Goal: Task Accomplishment & Management: Complete application form

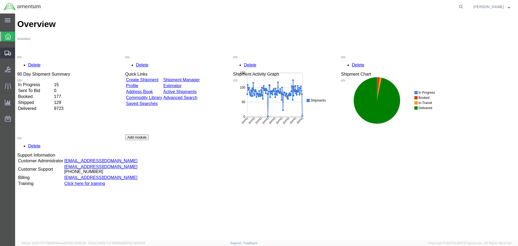
click at [0, 0] on span "Shipment Manager" at bounding box center [0, 0] width 0 height 0
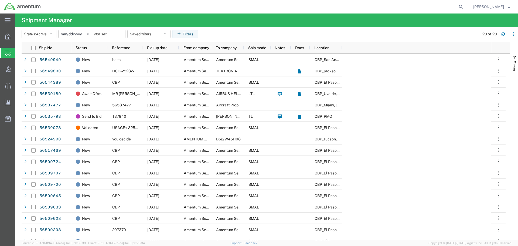
click at [73, 35] on input "[DATE]" at bounding box center [75, 34] width 33 height 8
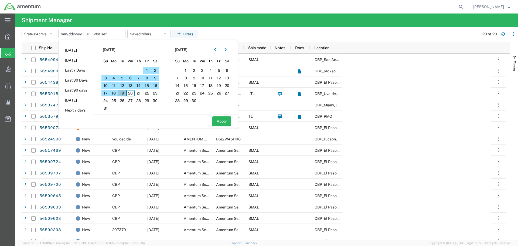
click at [124, 94] on span "19" at bounding box center [122, 93] width 8 height 6
click at [128, 94] on span "20" at bounding box center [130, 93] width 8 height 6
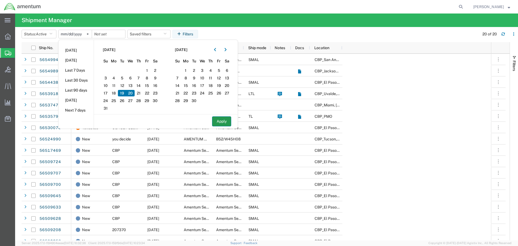
click at [217, 121] on button "Apply" at bounding box center [221, 121] width 19 height 10
type input "[DATE]"
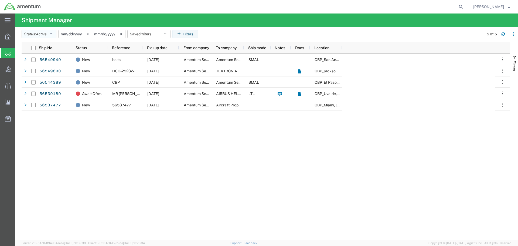
click at [46, 33] on span "Active" at bounding box center [41, 34] width 11 height 4
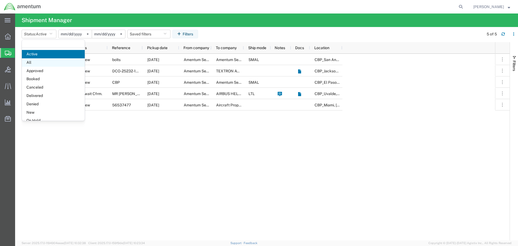
click at [32, 61] on span "All" at bounding box center [53, 62] width 63 height 8
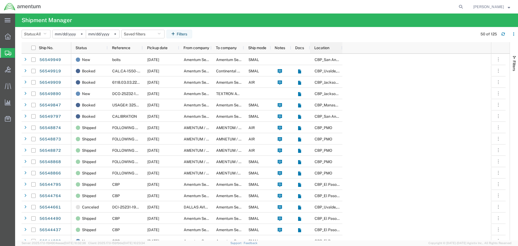
click at [341, 46] on div at bounding box center [342, 47] width 2 height 11
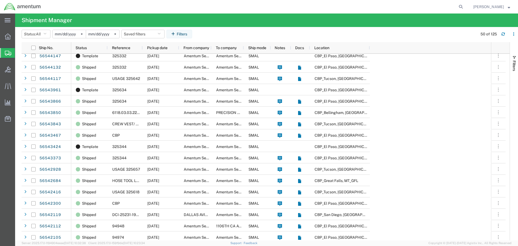
scroll to position [243, 0]
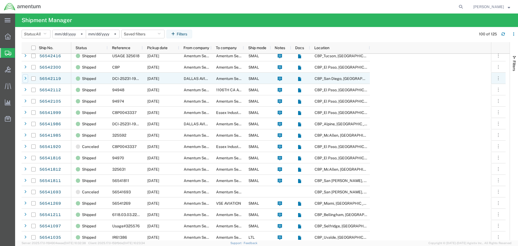
click at [24, 77] on div at bounding box center [25, 78] width 5 height 9
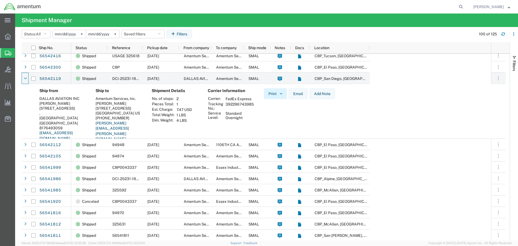
click at [276, 94] on button "Print" at bounding box center [275, 93] width 23 height 11
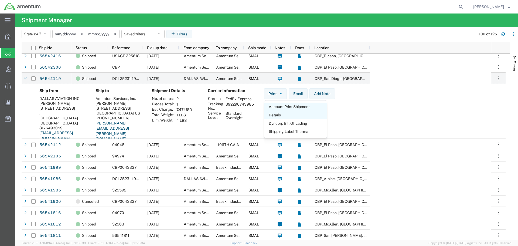
click at [281, 108] on span "Account Print Shipment Details" at bounding box center [295, 110] width 63 height 17
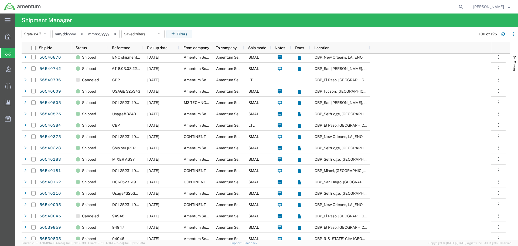
scroll to position [674, 0]
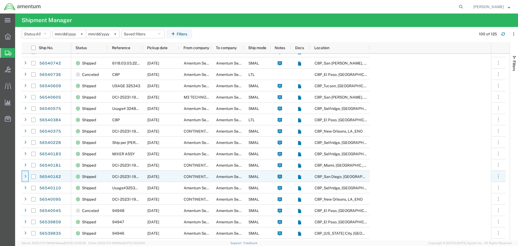
click at [26, 176] on div at bounding box center [25, 176] width 5 height 9
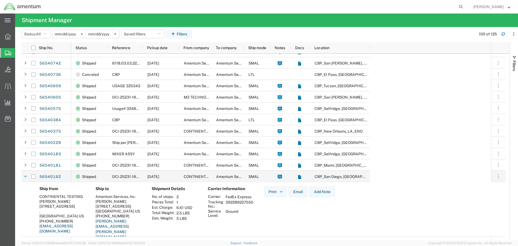
click at [233, 202] on td "392289227550" at bounding box center [240, 203] width 32 height 9
copy td "392289227550"
click at [27, 177] on div at bounding box center [25, 176] width 5 height 9
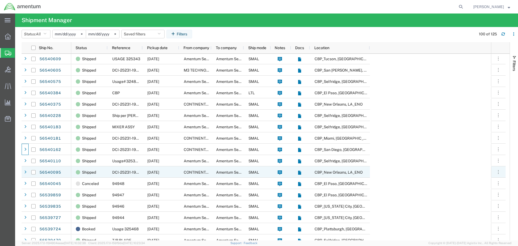
scroll to position [727, 0]
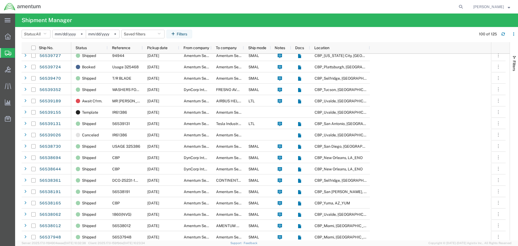
click at [21, 145] on agx-table-manager "Status: All Active All Approved Booked Canceled Delivered Denied New On Hold Pe…" at bounding box center [266, 133] width 503 height 213
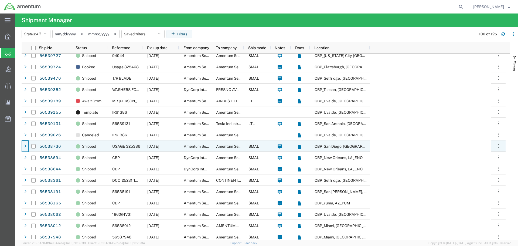
click at [22, 146] on div at bounding box center [25, 145] width 7 height 11
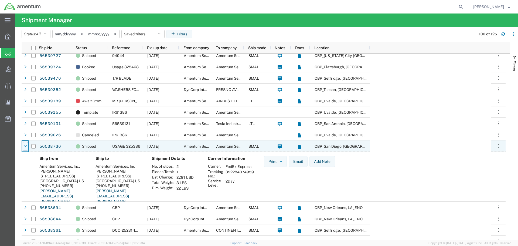
click at [26, 144] on icon at bounding box center [25, 146] width 3 height 4
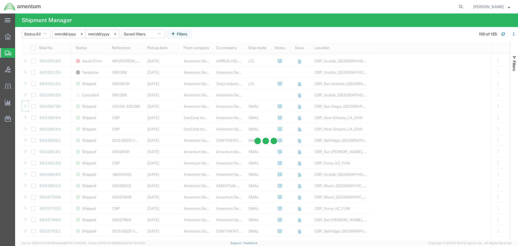
scroll to position [917, 0]
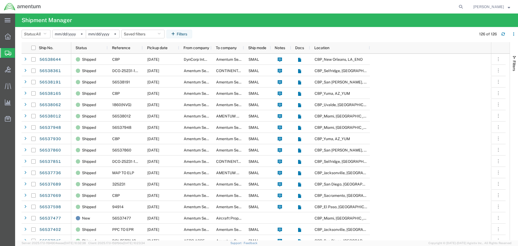
scroll to position [998, 0]
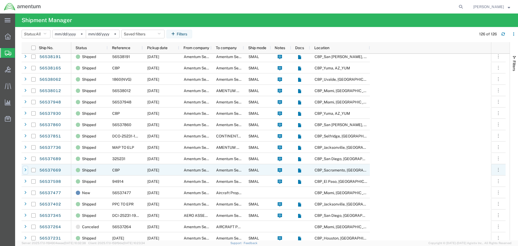
click at [24, 170] on div at bounding box center [25, 170] width 5 height 9
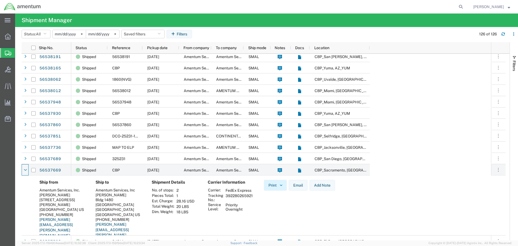
click at [278, 184] on button "Print" at bounding box center [275, 185] width 23 height 11
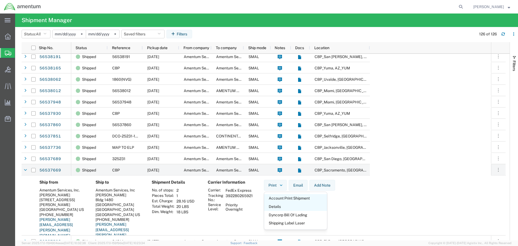
click at [277, 198] on span "Account Print Shipment Details" at bounding box center [295, 202] width 63 height 17
click at [25, 170] on icon at bounding box center [25, 170] width 3 height 4
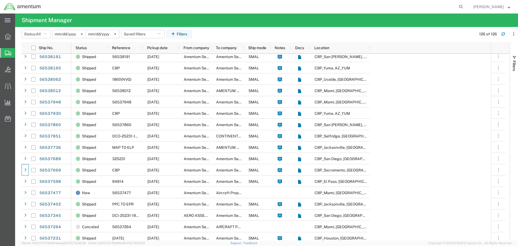
click at [0, 0] on span "Create Shipment" at bounding box center [0, 0] width 0 height 0
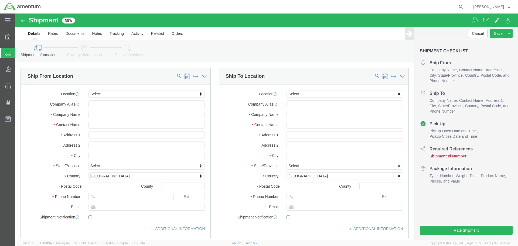
select select
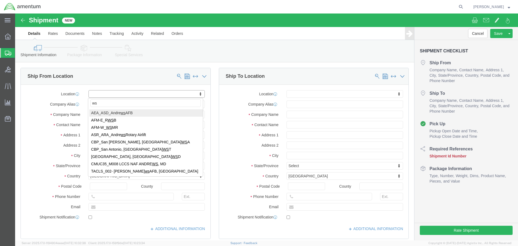
type input "wsd"
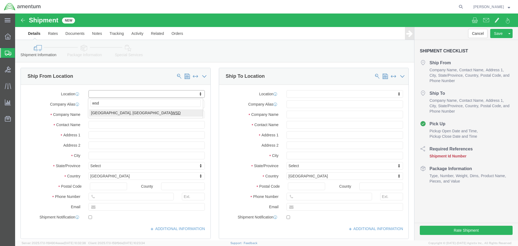
select select "49946"
select select "CA"
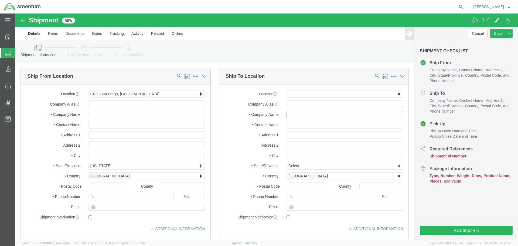
click input "text"
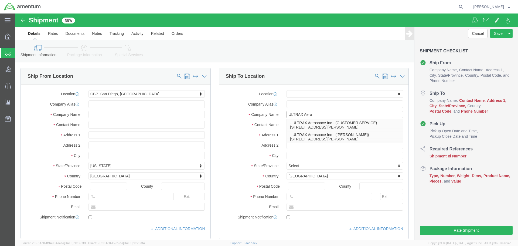
type input "ULTRAX Aerospace Inc"
select select "MO"
type input "ULTRA"
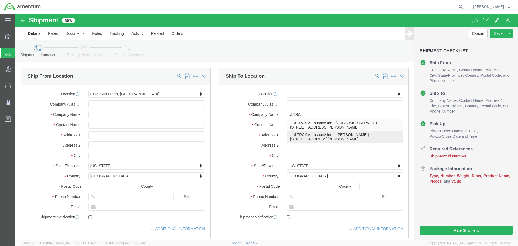
click p "- ULTRAX Aerospace Inc - ([PERSON_NAME]) [STREET_ADDRESS][PERSON_NAME]"
select select "MO"
type input "ULTRA"
click p "- ULTRAX Aerospace Inc - (CUSTOMER SERVICE) [STREET_ADDRESS][PERSON_NAME]"
select select "MO"
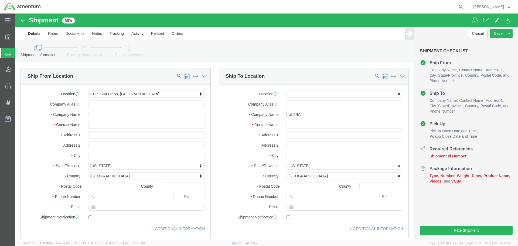
type input "ULTRAX Aerospace Inc"
click div "Shipment Information Package Information Special Services"
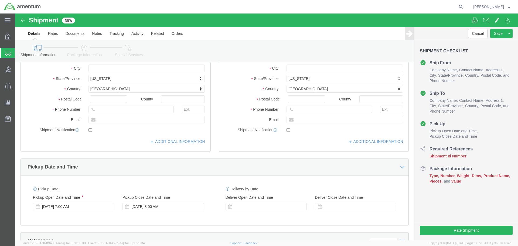
scroll to position [135, 0]
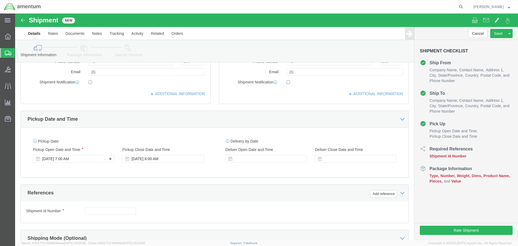
click div "[DATE] 7:00 AM"
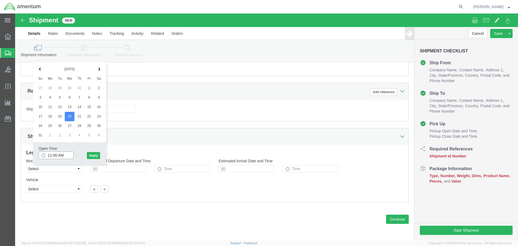
type input "10:00 AM"
click button "Apply"
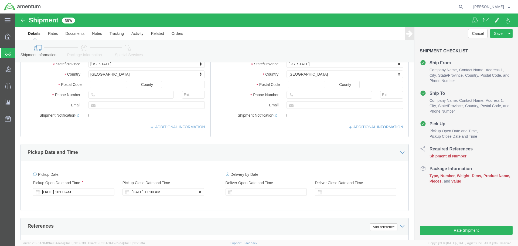
click div "[DATE] 11:00 AM"
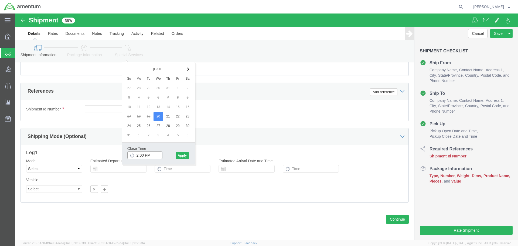
type input "3:00 PM"
click button "Apply"
